Goal: Information Seeking & Learning: Compare options

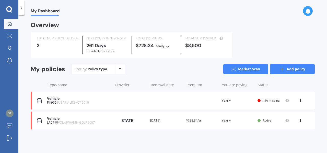
click at [294, 71] on link "Add policy" at bounding box center [292, 69] width 45 height 10
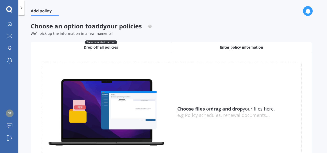
click at [246, 47] on span "Enter policy information" at bounding box center [241, 47] width 43 height 5
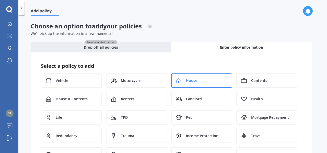
click at [198, 80] on div "House" at bounding box center [201, 80] width 61 height 14
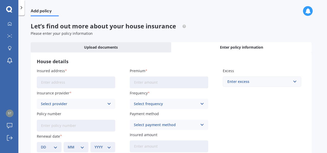
click at [66, 83] on input "Insured address" at bounding box center [76, 82] width 78 height 12
type input "46 Freshfields RoadAuckland Waimauku, New Zealand 0812"
click at [158, 81] on input "Premium" at bounding box center [169, 82] width 78 height 12
type input "$3,200.00"
click at [260, 82] on div "Enter excess" at bounding box center [259, 82] width 63 height 6
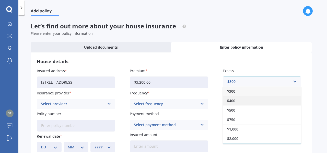
click at [248, 101] on div "$400" at bounding box center [262, 100] width 78 height 9
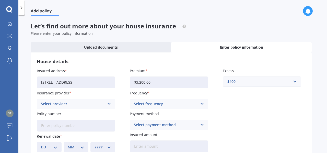
click at [93, 102] on div "Select provider" at bounding box center [73, 104] width 64 height 6
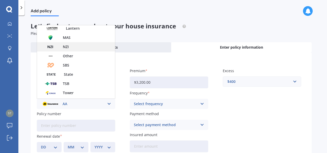
scroll to position [128, 0]
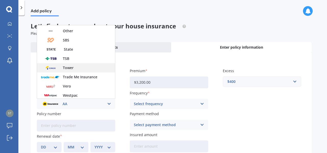
click at [70, 67] on span "Tower" at bounding box center [68, 68] width 11 height 4
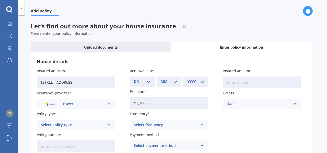
click at [148, 82] on select "DD 01 02 03 04 05 06 07 08 09 10 11 12 13 14 15 16 17 18 19 20 21 22 23 24 25 2…" at bounding box center [142, 82] width 17 height 6
select select "30"
click at [134, 79] on select "DD 01 02 03 04 05 06 07 08 09 10 11 12 13 14 15 16 17 18 19 20 21 22 23 24 25 2…" at bounding box center [142, 82] width 17 height 6
click at [177, 83] on div "MM 01 02 03 04 05 06 07 08 09 10 11 12" at bounding box center [169, 81] width 25 height 10
click at [176, 81] on select "MM 01 02 03 04 05 06 07 08 09 10 11 12" at bounding box center [169, 82] width 17 height 6
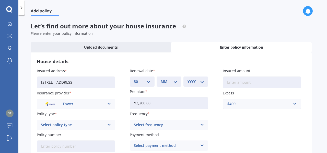
select select "10"
click at [161, 79] on select "MM 01 02 03 04 05 06 07 08 09 10 11 12" at bounding box center [169, 82] width 17 height 6
click at [201, 84] on select "YYYY 2027 2026 2025 2024 2023 2022 2021 2020 2019 2018 2017 2016 2015 2014 2013…" at bounding box center [196, 82] width 17 height 6
select select "2025"
click at [188, 79] on select "YYYY 2027 2026 2025 2024 2023 2022 2021 2020 2019 2018 2017 2016 2015 2014 2013…" at bounding box center [196, 82] width 17 height 6
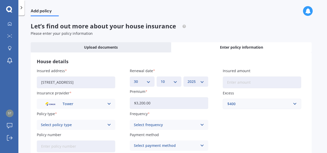
click at [252, 79] on input "Insured amount" at bounding box center [262, 82] width 78 height 12
drag, startPoint x: 139, startPoint y: 104, endPoint x: 121, endPoint y: 103, distance: 17.9
click at [121, 104] on div "Insured address 46 Freshfields RoadAuckland Waimauku, New Zealand 0812 Insuranc…" at bounding box center [171, 110] width 269 height 84
paste input "153.51"
type input "$3,153.51"
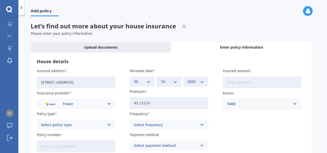
click at [240, 78] on input "Insured amount" at bounding box center [262, 82] width 78 height 12
paste input "$1,670,800"
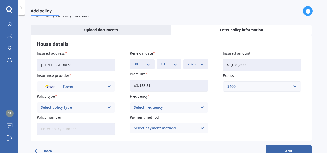
scroll to position [26, 0]
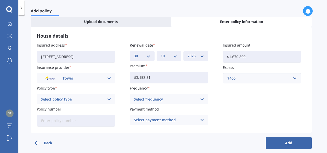
type input "$1,670,800"
click at [107, 96] on div "Select policy type Standard Cover Premium Cover Plus" at bounding box center [76, 99] width 78 height 10
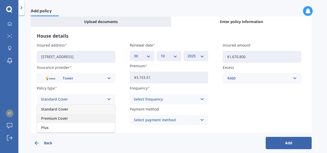
click at [65, 117] on span "Premium Cover" at bounding box center [54, 119] width 27 height 4
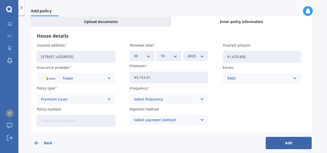
click at [98, 98] on div "Premium Cover" at bounding box center [73, 99] width 64 height 6
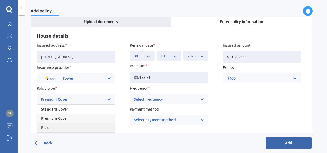
click at [67, 125] on div "Plus" at bounding box center [76, 127] width 78 height 9
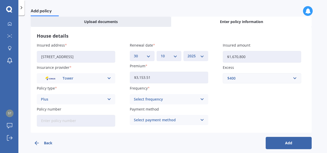
click at [72, 122] on input "Policy number" at bounding box center [76, 121] width 78 height 12
paste input "P00002657505"
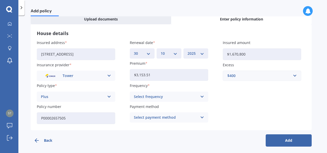
scroll to position [31, 0]
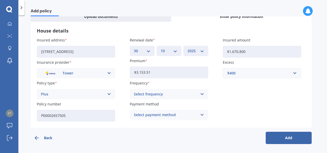
type input "P00002657505"
click at [181, 93] on div "Select frequency" at bounding box center [166, 94] width 64 height 6
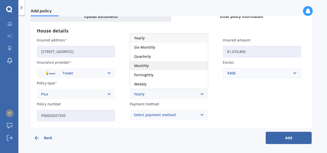
click at [167, 63] on div "Monthly" at bounding box center [169, 65] width 78 height 9
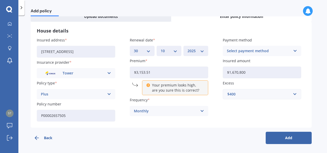
click at [200, 109] on icon at bounding box center [202, 111] width 4 height 6
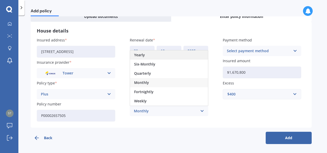
click at [154, 52] on div "Yearly" at bounding box center [169, 54] width 78 height 9
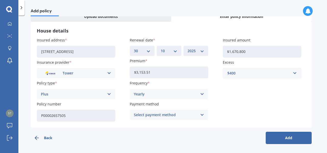
click at [195, 115] on div "Select payment method" at bounding box center [166, 115] width 64 height 6
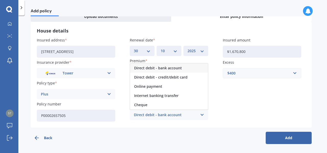
click at [155, 68] on span "Direct debit - bank account" at bounding box center [158, 68] width 48 height 4
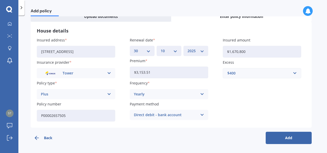
click at [288, 137] on button "Add" at bounding box center [289, 138] width 46 height 12
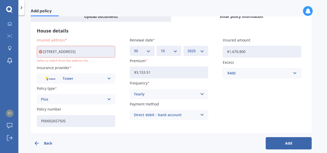
scroll to position [0, 7]
drag, startPoint x: 111, startPoint y: 52, endPoint x: 82, endPoint y: 51, distance: 29.2
click at [82, 51] on input "46 Freshfields RoadAuckland Waimauku, New Zealand 0812" at bounding box center [76, 52] width 78 height 12
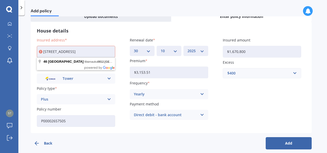
scroll to position [0, 9]
drag, startPoint x: 112, startPoint y: 50, endPoint x: 107, endPoint y: 51, distance: 5.1
click at [108, 50] on input "46 Freshfields RoadAucklanNew Zealand 0812" at bounding box center [76, 52] width 78 height 12
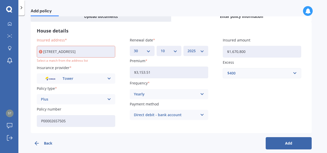
scroll to position [0, 0]
type input "46 Freshfields Road, Waimauku 0812"
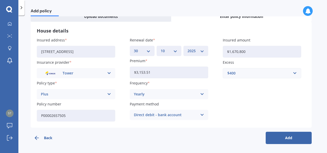
click at [287, 135] on button "Add" at bounding box center [289, 138] width 46 height 12
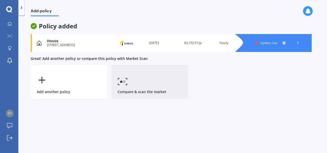
click at [146, 84] on link "Compare & scan the market" at bounding box center [149, 81] width 77 height 33
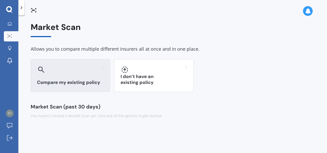
click at [79, 73] on div at bounding box center [70, 69] width 67 height 8
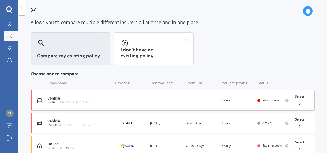
scroll to position [51, 0]
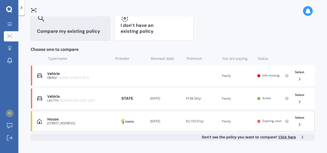
click at [204, 123] on div "House 46 Freshfields Road, Waimauku 0812 Provider Renewal date 30 Oct 2025 Prem…" at bounding box center [173, 121] width 284 height 21
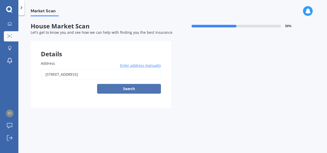
click at [115, 88] on button "Search" at bounding box center [129, 89] width 64 height 10
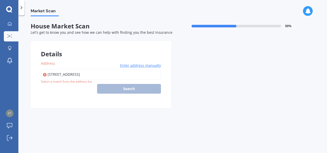
type input "46 Freshfields Road, Waimauku 0812"
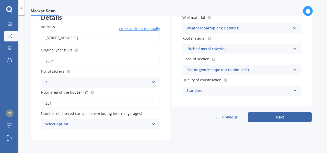
scroll to position [37, 0]
click at [152, 123] on icon at bounding box center [153, 123] width 4 height 4
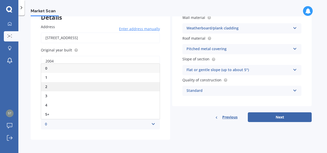
click at [93, 86] on div "2" at bounding box center [100, 86] width 119 height 9
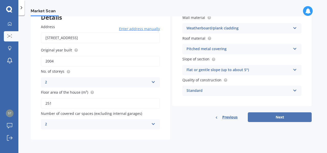
click at [281, 116] on button "Next" at bounding box center [280, 117] width 64 height 10
select select "30"
select select "09"
select select "1972"
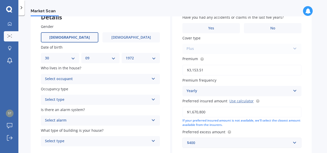
scroll to position [0, 0]
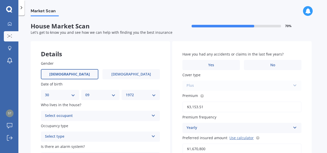
click at [85, 74] on label "Male" at bounding box center [70, 74] width 58 height 10
click at [0, 0] on input "Male" at bounding box center [0, 0] width 0 height 0
click at [153, 114] on icon at bounding box center [153, 115] width 4 height 4
click at [86, 123] on div "Owner" at bounding box center [100, 125] width 119 height 9
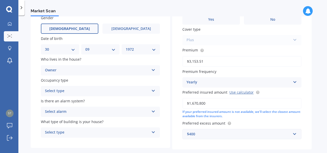
scroll to position [72, 0]
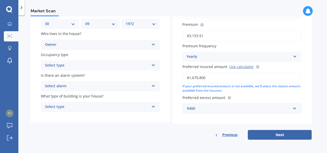
click at [141, 66] on div "Select type" at bounding box center [97, 65] width 104 height 6
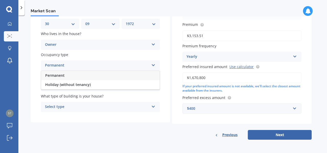
click at [73, 75] on div "Permanent" at bounding box center [100, 75] width 119 height 9
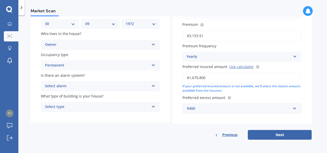
click at [148, 104] on div "Select type Freestanding Multi-unit (in a block of 6 or less) Multi-unit (in a …" at bounding box center [100, 107] width 119 height 10
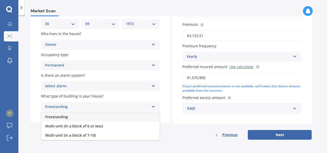
click at [76, 117] on div "Freestanding" at bounding box center [100, 116] width 119 height 9
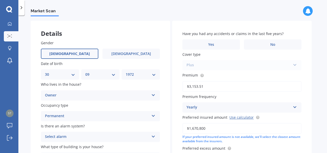
scroll to position [20, 0]
click at [275, 43] on span "No" at bounding box center [272, 44] width 5 height 4
click at [0, 0] on input "No" at bounding box center [0, 0] width 0 height 0
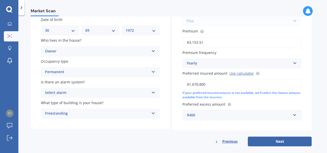
scroll to position [72, 0]
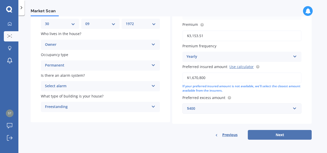
click at [287, 136] on button "Next" at bounding box center [280, 135] width 64 height 10
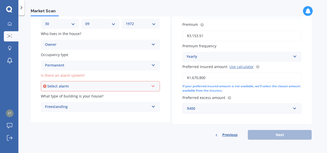
click at [134, 85] on div "Select alarm" at bounding box center [98, 86] width 102 height 6
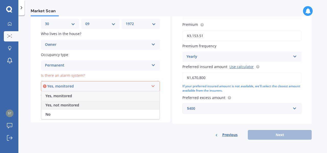
click at [72, 104] on span "Yes, not monitored" at bounding box center [63, 105] width 34 height 5
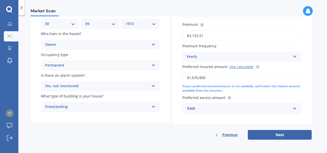
click at [141, 89] on div "Yes, not monitored" at bounding box center [97, 86] width 104 height 6
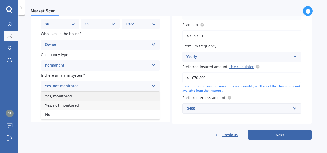
click at [97, 98] on div "Yes, monitored" at bounding box center [100, 96] width 119 height 9
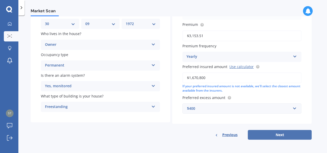
click at [289, 135] on button "Next" at bounding box center [280, 135] width 64 height 10
select select "30"
select select "09"
select select "1972"
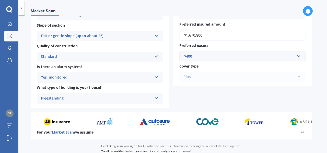
scroll to position [216, 0]
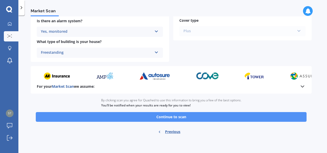
click at [171, 116] on button "Continue to scan" at bounding box center [171, 117] width 271 height 10
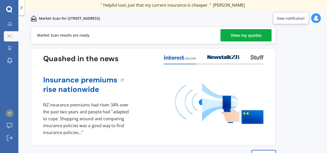
click at [244, 36] on div "View my quotes" at bounding box center [246, 35] width 31 height 12
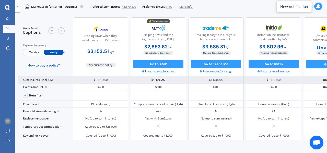
click at [164, 79] on div "$1,499,999" at bounding box center [158, 79] width 55 height 7
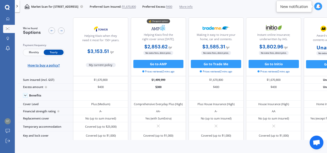
click at [15, 4] on icon at bounding box center [17, 6] width 4 height 4
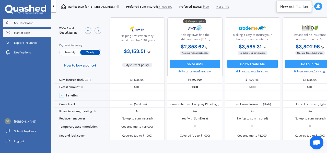
click at [27, 22] on span "My Dashboard" at bounding box center [23, 23] width 19 height 4
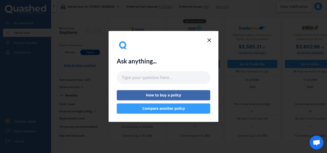
click at [211, 41] on icon at bounding box center [209, 40] width 6 height 6
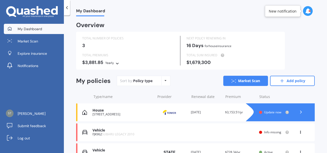
scroll to position [29, 0]
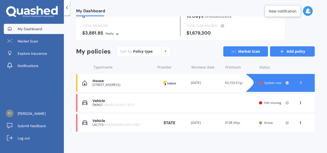
click at [286, 51] on link "Add policy" at bounding box center [292, 51] width 45 height 10
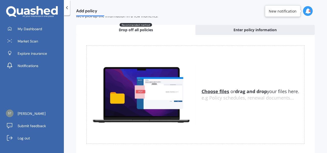
scroll to position [26, 0]
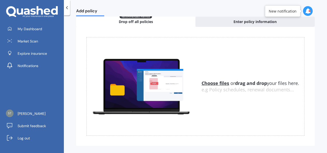
click at [218, 82] on u "Choose files" at bounding box center [216, 83] width 28 height 6
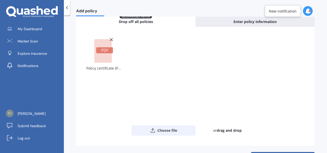
click at [159, 129] on button "Choose file" at bounding box center [164, 130] width 64 height 10
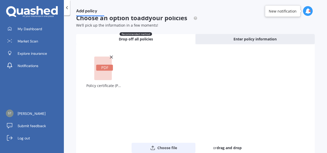
scroll to position [0, 0]
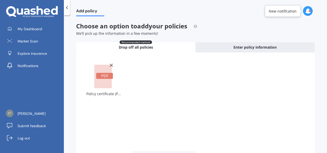
click at [103, 82] on rect at bounding box center [103, 77] width 18 height 24
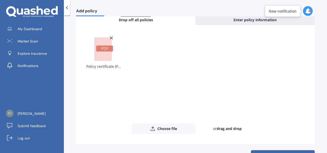
scroll to position [43, 0]
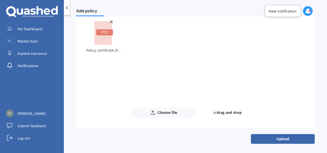
click at [111, 21] on line at bounding box center [111, 21] width 3 height 3
click at [285, 137] on button "Upload" at bounding box center [283, 139] width 64 height 10
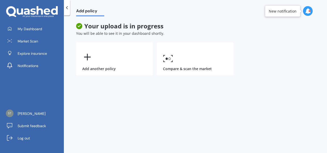
scroll to position [0, 0]
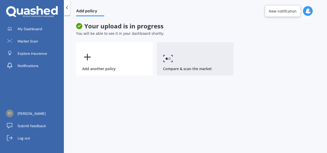
click at [195, 53] on link "Compare & scan the market" at bounding box center [195, 58] width 77 height 33
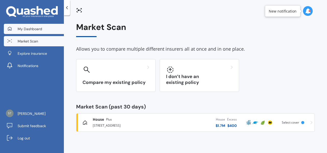
click at [27, 26] on span "My Dashboard" at bounding box center [30, 28] width 25 height 5
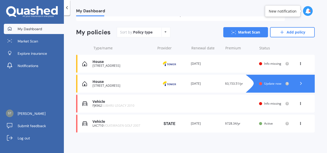
scroll to position [49, 0]
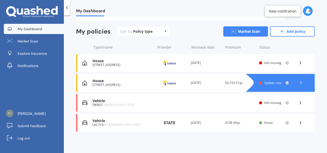
click at [268, 102] on span "Info missing" at bounding box center [272, 102] width 17 height 4
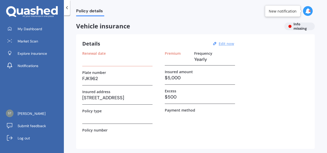
click at [224, 44] on u "Edit now" at bounding box center [226, 43] width 15 height 5
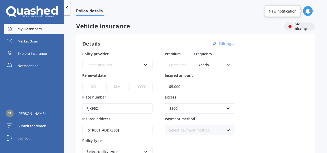
click at [37, 28] on span "My Dashboard" at bounding box center [30, 28] width 25 height 5
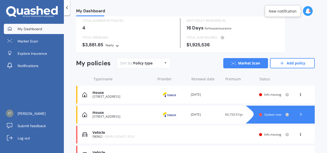
scroll to position [26, 0]
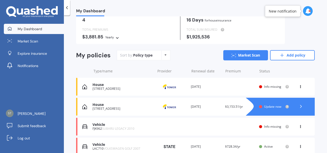
click at [275, 107] on span "Update now" at bounding box center [272, 106] width 17 height 4
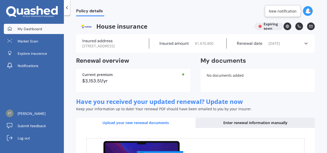
click at [25, 28] on span "My Dashboard" at bounding box center [30, 28] width 25 height 5
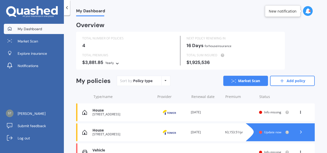
click at [270, 112] on span "Info missing" at bounding box center [272, 112] width 17 height 4
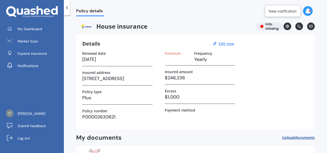
scroll to position [43, 0]
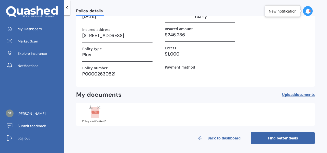
click at [285, 137] on link "Find better deals" at bounding box center [283, 138] width 64 height 12
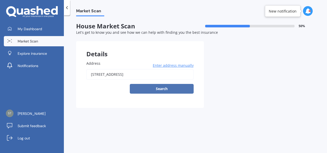
click at [163, 89] on button "Search" at bounding box center [162, 89] width 64 height 10
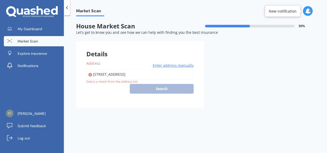
type input "846 Pataua South Road, Pataua South 0192"
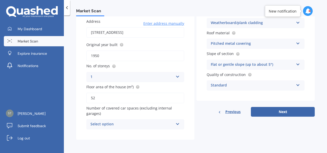
scroll to position [42, 0]
click at [160, 126] on div "Select option" at bounding box center [132, 124] width 83 height 6
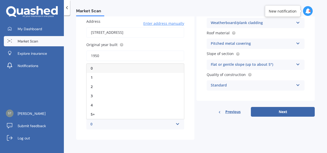
click at [129, 68] on div "0" at bounding box center [135, 68] width 97 height 9
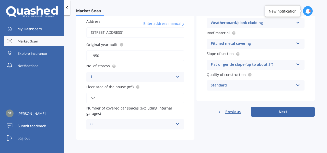
click at [280, 85] on div "Standard" at bounding box center [252, 85] width 83 height 6
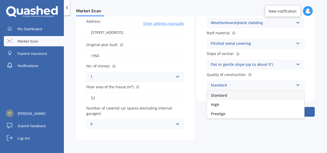
click at [280, 85] on div "Standard" at bounding box center [252, 85] width 83 height 6
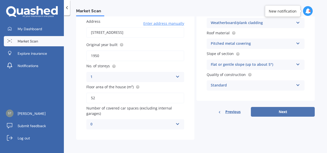
click at [285, 113] on button "Next" at bounding box center [283, 112] width 64 height 10
select select "30"
select select "09"
select select "1972"
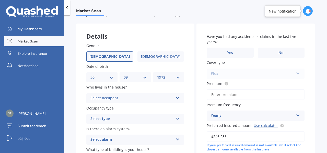
scroll to position [26, 0]
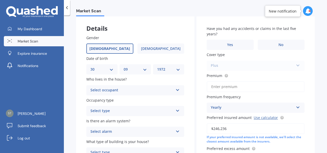
click at [175, 93] on div "Select occupant Owner Owner + Boarder" at bounding box center [135, 90] width 98 height 10
click at [109, 100] on div "Owner" at bounding box center [135, 100] width 97 height 9
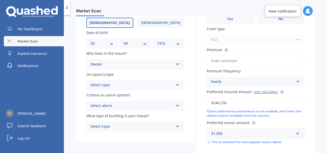
scroll to position [77, 0]
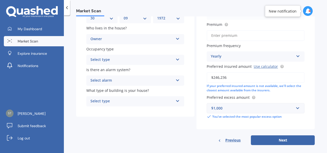
click at [177, 60] on icon at bounding box center [178, 59] width 4 height 4
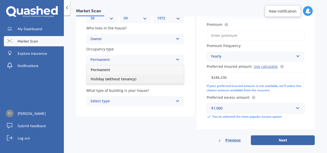
click at [127, 80] on span "Holiday (without tenancy)" at bounding box center [114, 78] width 46 height 5
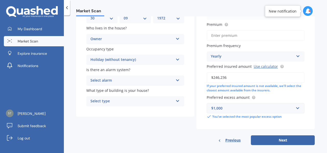
click at [171, 80] on div "Select alarm" at bounding box center [132, 80] width 83 height 6
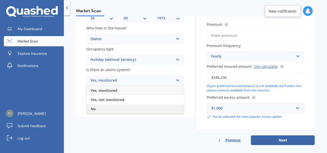
click at [116, 109] on div "No" at bounding box center [135, 108] width 97 height 9
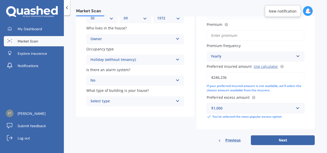
click at [173, 101] on div "Select type Freestanding Multi-unit (in a block of 6 or less) Multi-unit (in a …" at bounding box center [135, 101] width 98 height 10
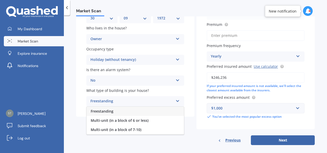
click at [106, 111] on span "Freestanding" at bounding box center [102, 111] width 23 height 5
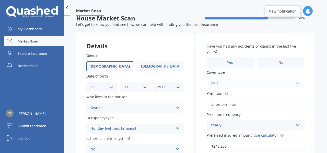
scroll to position [0, 0]
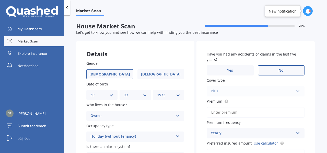
click at [286, 70] on label "No" at bounding box center [281, 70] width 47 height 10
click at [0, 0] on input "No" at bounding box center [0, 0] width 0 height 0
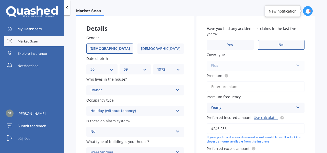
click at [244, 87] on input "Premium" at bounding box center [256, 86] width 98 height 11
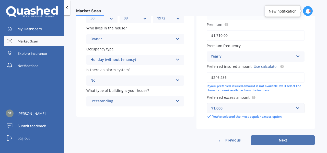
type input "$1,710.00"
click at [283, 140] on button "Next" at bounding box center [283, 140] width 64 height 10
select select "30"
select select "09"
select select "1972"
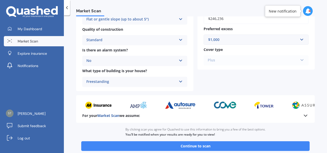
scroll to position [205, 0]
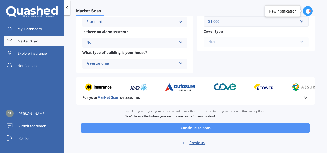
click at [197, 129] on button "Continue to scan" at bounding box center [195, 128] width 229 height 10
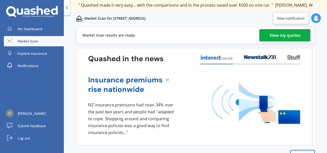
click at [288, 33] on div "View my quotes" at bounding box center [285, 35] width 31 height 12
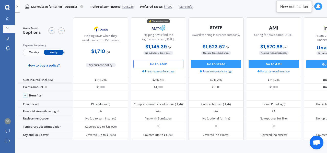
click at [169, 64] on button "Go to AMP" at bounding box center [158, 64] width 50 height 8
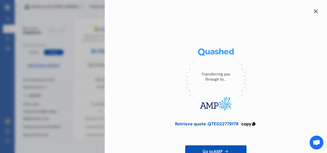
click at [314, 10] on icon at bounding box center [316, 11] width 4 height 4
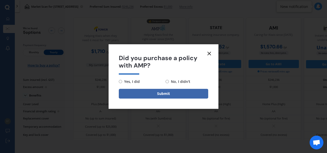
click at [120, 80] on input "Yes, I did" at bounding box center [120, 81] width 3 height 3
radio input "true"
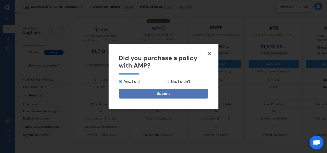
click at [184, 93] on button "Submit" at bounding box center [163, 94] width 89 height 10
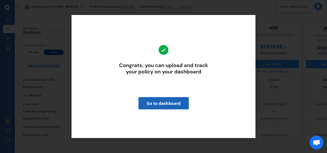
click at [173, 101] on link "Go to dashboard" at bounding box center [164, 103] width 50 height 12
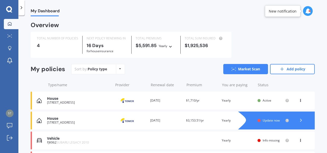
click at [264, 99] on span "Active" at bounding box center [267, 100] width 9 height 4
click at [299, 100] on icon at bounding box center [301, 99] width 4 height 3
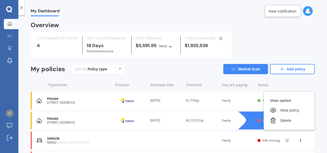
click at [297, 98] on div "View option" at bounding box center [289, 100] width 51 height 9
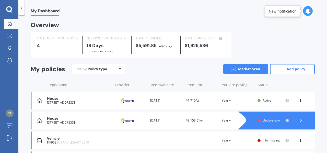
click at [263, 120] on span "Update now" at bounding box center [271, 120] width 17 height 4
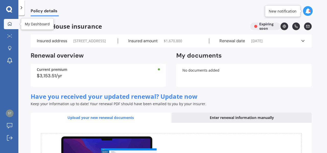
click at [9, 23] on icon at bounding box center [10, 24] width 4 height 4
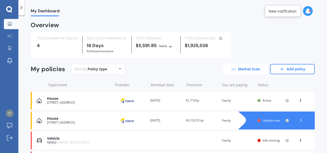
click at [240, 70] on link "Market Scan" at bounding box center [245, 69] width 45 height 10
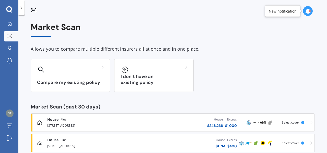
scroll to position [10, 0]
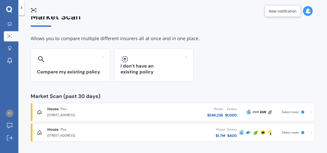
click at [170, 115] on div "House $ 246,236 Excess $ 1,000" at bounding box center [188, 111] width 100 height 15
